Goal: Task Accomplishment & Management: Manage account settings

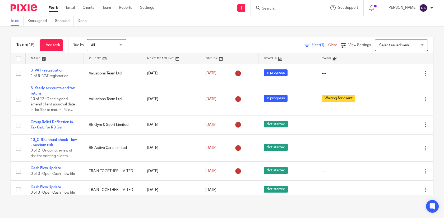
click at [294, 7] on input "Search" at bounding box center [286, 8] width 48 height 5
type input "giant"
click button "submit" at bounding box center [0, 0] width 0 height 0
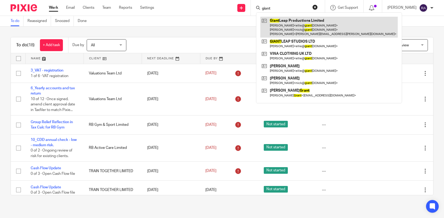
click at [305, 24] on link at bounding box center [329, 27] width 138 height 21
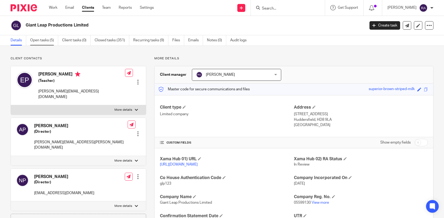
click at [45, 44] on link "Open tasks (5)" at bounding box center [44, 40] width 28 height 10
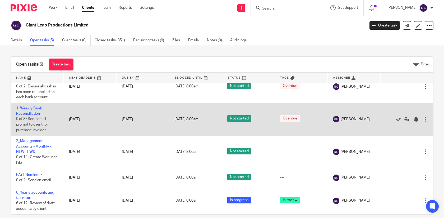
scroll to position [7, 0]
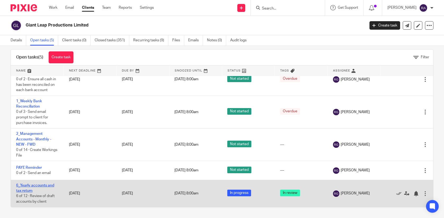
click at [48, 184] on link "6_Yearly accounts and tax return" at bounding box center [35, 187] width 38 height 9
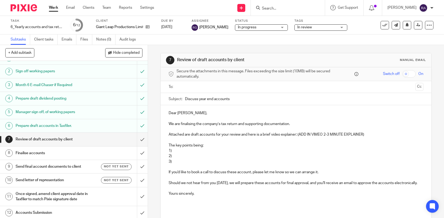
scroll to position [12, 0]
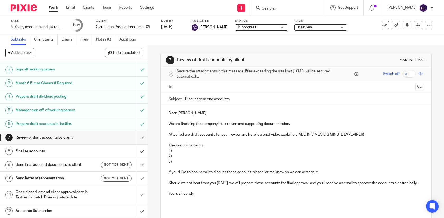
click at [306, 6] on input "Search" at bounding box center [286, 8] width 48 height 5
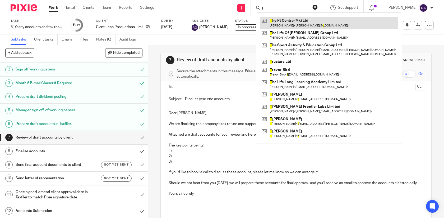
type input "t"
click at [292, 24] on link at bounding box center [329, 23] width 138 height 12
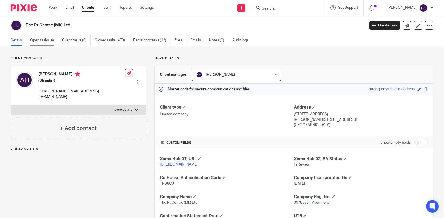
click at [52, 44] on link "Open tasks (4)" at bounding box center [44, 40] width 28 height 10
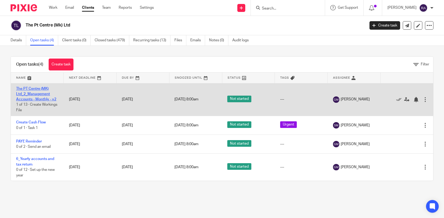
click at [45, 98] on link "The PT Centre (MK) Ltd_2_Management Accounts - Monthly - v2" at bounding box center [36, 94] width 40 height 15
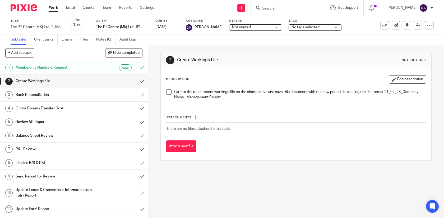
click at [285, 8] on input "Search" at bounding box center [286, 8] width 48 height 5
click at [67, 40] on link "Emails" at bounding box center [69, 39] width 15 height 10
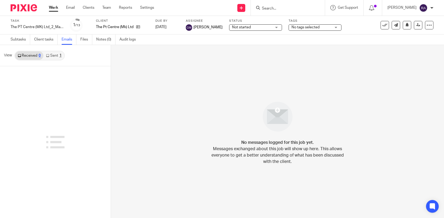
click at [57, 55] on link "Sent 1" at bounding box center [53, 55] width 21 height 8
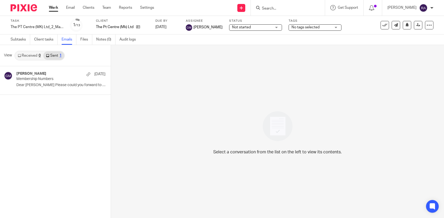
click at [299, 10] on input "Search" at bounding box center [286, 8] width 48 height 5
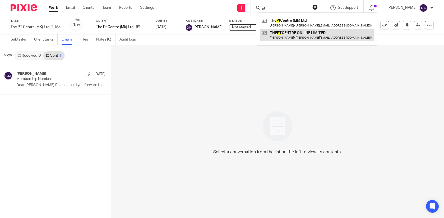
type input "pt"
click at [304, 38] on link at bounding box center [316, 35] width 113 height 12
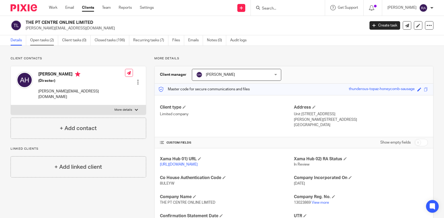
click at [41, 41] on link "Open tasks (2)" at bounding box center [44, 40] width 28 height 10
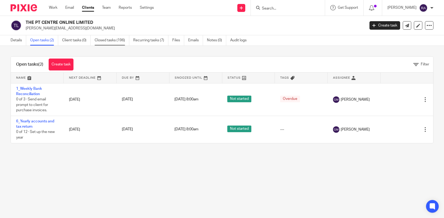
click at [108, 41] on link "Closed tasks (196)" at bounding box center [112, 40] width 35 height 10
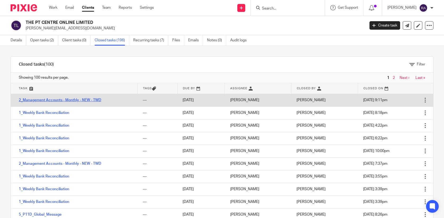
click at [71, 100] on link "2_Management Accounts - Monthly - NEW - TWD" at bounding box center [60, 100] width 83 height 4
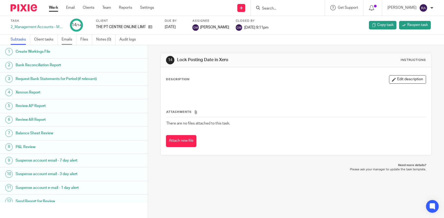
click at [64, 41] on link "Emails" at bounding box center [69, 39] width 15 height 10
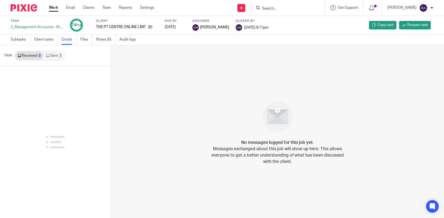
click at [55, 56] on link "Sent 1" at bounding box center [53, 55] width 21 height 8
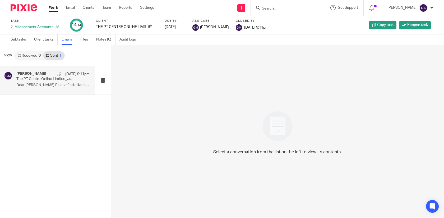
click at [54, 82] on div "Grace Moncada 13 Aug 9:11pm The PT Centre Online Limited_July Management Report…" at bounding box center [52, 80] width 73 height 18
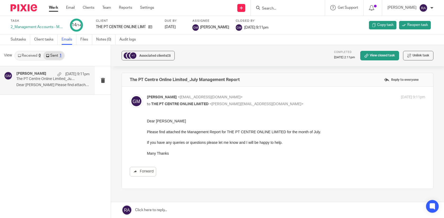
click at [294, 10] on input "Search" at bounding box center [286, 8] width 48 height 5
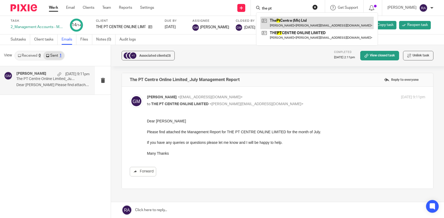
type input "the pt"
click at [298, 24] on link at bounding box center [316, 23] width 113 height 12
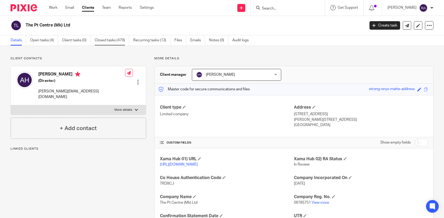
click at [113, 45] on link "Closed tasks (479)" at bounding box center [112, 40] width 35 height 10
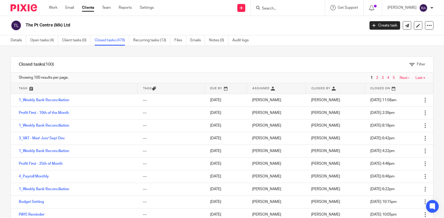
click at [302, 13] on div at bounding box center [288, 8] width 74 height 16
click at [303, 6] on form at bounding box center [290, 7] width 56 height 7
click at [287, 9] on input "Search" at bounding box center [286, 8] width 48 height 5
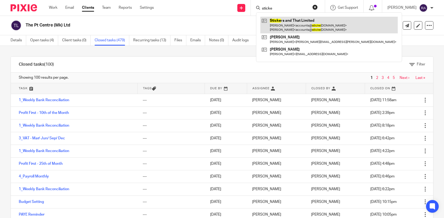
type input "sticke"
click at [289, 23] on link at bounding box center [329, 25] width 138 height 16
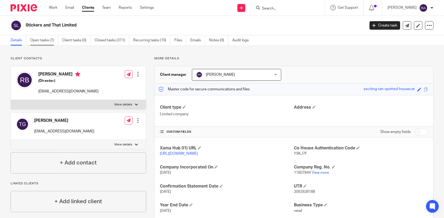
click at [45, 43] on link "Open tasks (7)" at bounding box center [44, 40] width 28 height 10
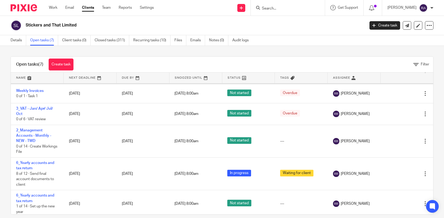
scroll to position [54, 0]
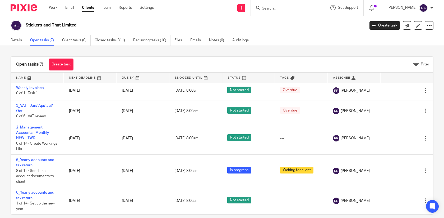
click at [299, 6] on input "Search" at bounding box center [286, 8] width 48 height 5
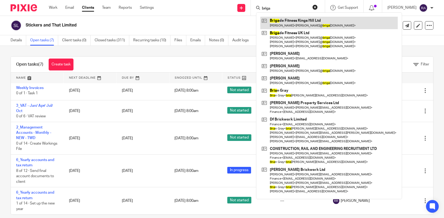
type input "briga"
click at [296, 22] on link at bounding box center [329, 23] width 138 height 12
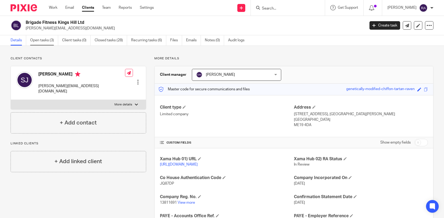
click at [47, 42] on link "Open tasks (3)" at bounding box center [44, 40] width 28 height 10
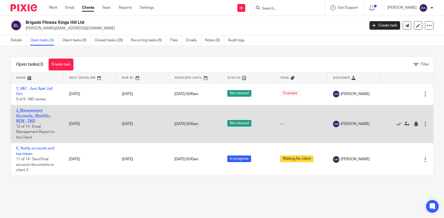
click at [32, 117] on link "2_Management Accounts - Monthly - NEW - TWD" at bounding box center [33, 115] width 35 height 15
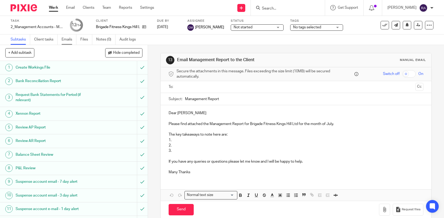
click at [71, 41] on link "Emails" at bounding box center [69, 39] width 15 height 10
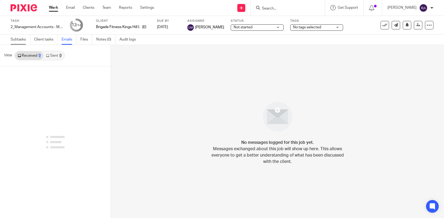
click at [23, 39] on link "Subtasks" at bounding box center [21, 39] width 20 height 10
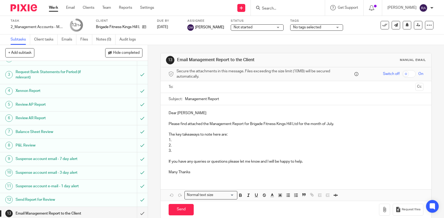
scroll to position [39, 0]
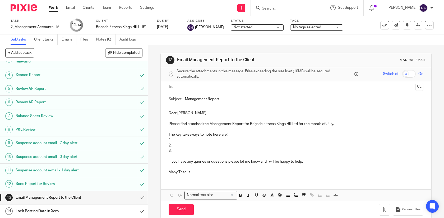
click at [300, 8] on input "Search" at bounding box center [286, 8] width 48 height 5
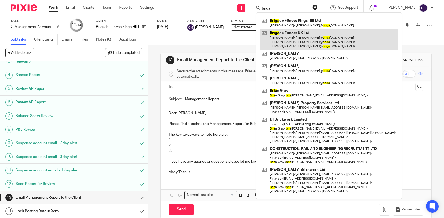
type input "briga"
click at [301, 39] on link at bounding box center [329, 39] width 138 height 21
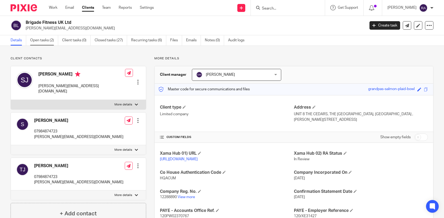
click at [51, 39] on link "Open tasks (2)" at bounding box center [44, 40] width 28 height 10
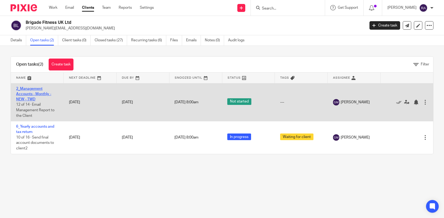
click at [33, 94] on link "2_Management Accounts - Monthly - NEW - TWD" at bounding box center [33, 94] width 35 height 15
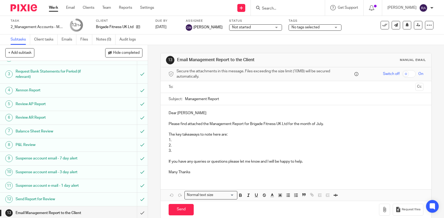
scroll to position [39, 0]
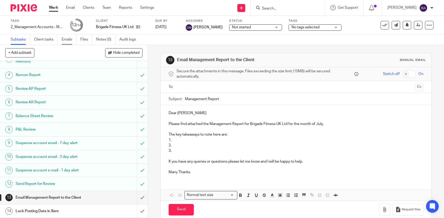
click at [67, 39] on link "Emails" at bounding box center [69, 39] width 15 height 10
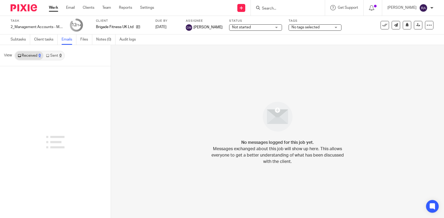
click at [308, 7] on input "Search" at bounding box center [286, 8] width 48 height 5
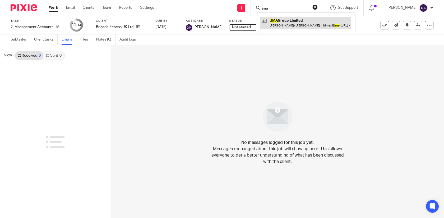
type input "jma"
click at [287, 26] on link at bounding box center [305, 23] width 91 height 12
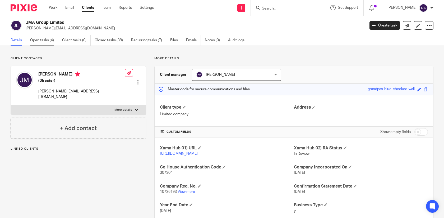
click at [48, 38] on link "Open tasks (4)" at bounding box center [44, 40] width 28 height 10
